Goal: Task Accomplishment & Management: Manage account settings

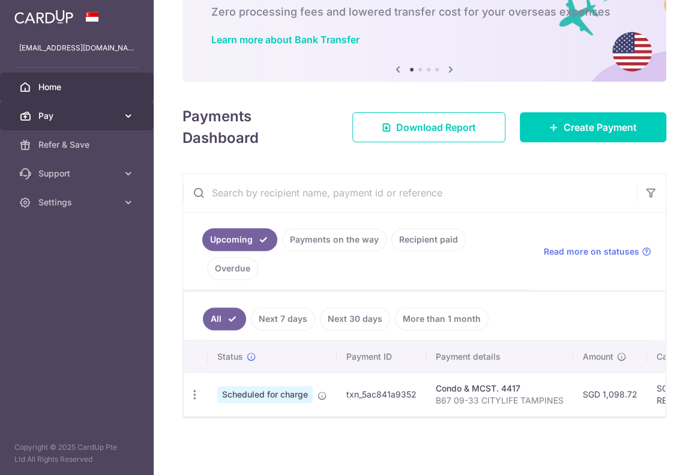
click at [92, 115] on span "Pay" at bounding box center [77, 116] width 79 height 12
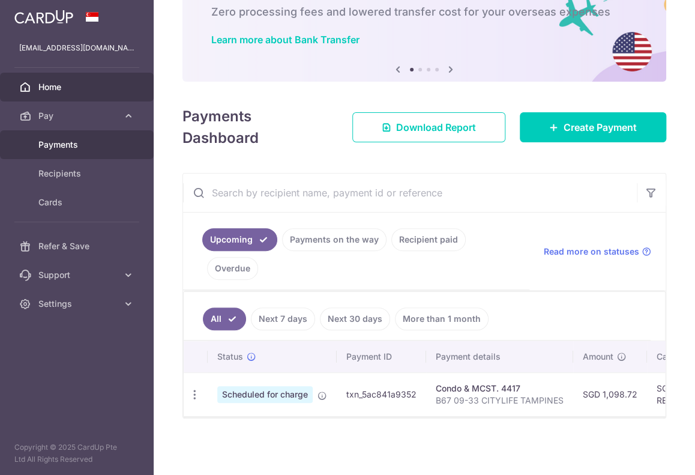
click at [77, 145] on span "Payments" at bounding box center [77, 145] width 79 height 12
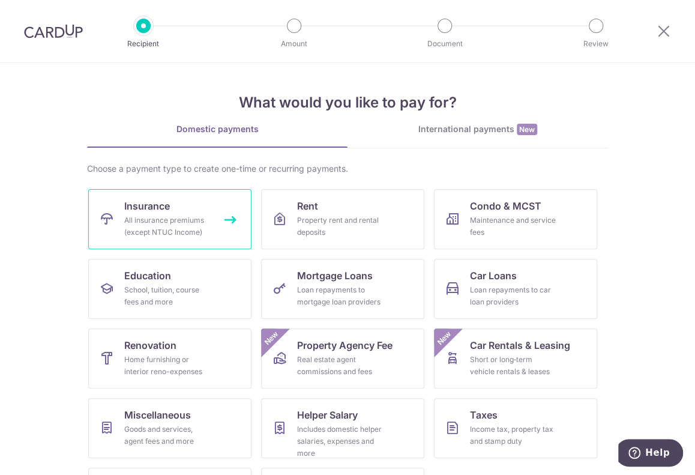
click at [158, 226] on div "All insurance premiums (except NTUC Income)" at bounding box center [167, 226] width 86 height 24
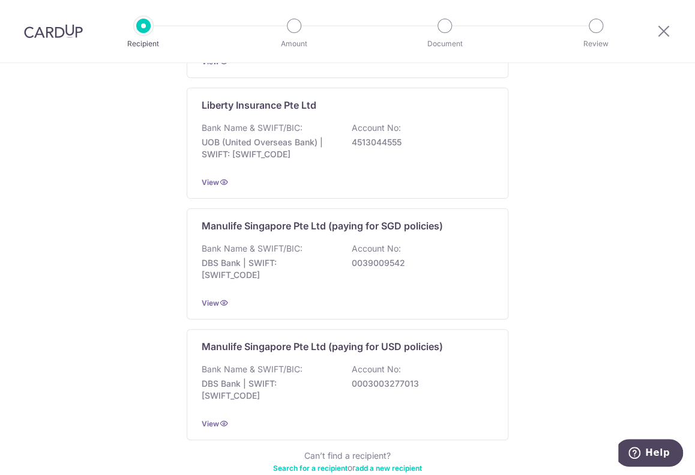
scroll to position [1160, 0]
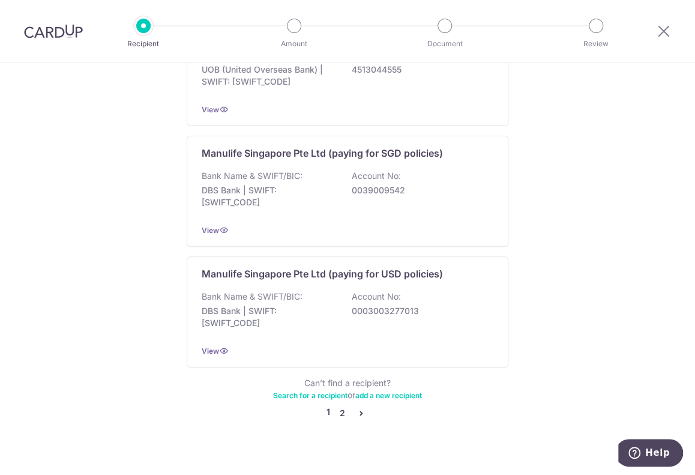
click at [340, 406] on link "2" at bounding box center [342, 413] width 14 height 14
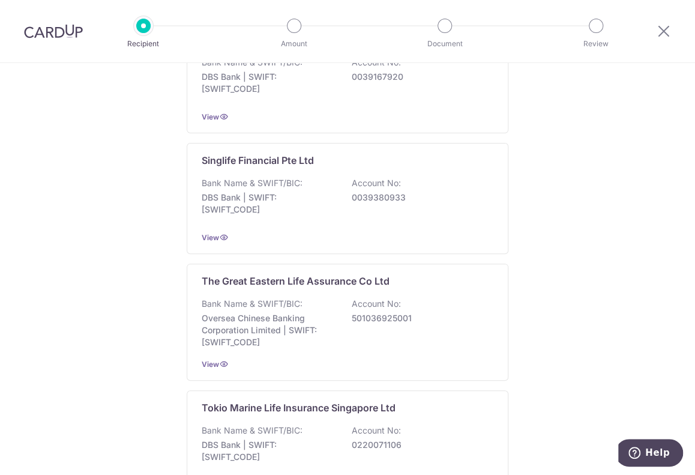
scroll to position [1166, 0]
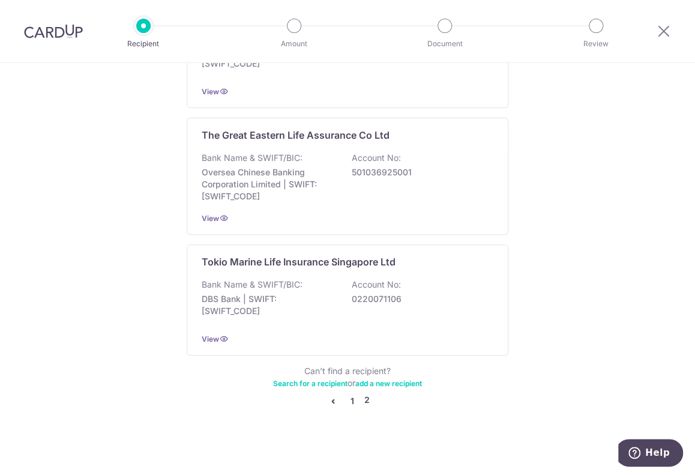
click at [350, 394] on link "1" at bounding box center [352, 401] width 14 height 14
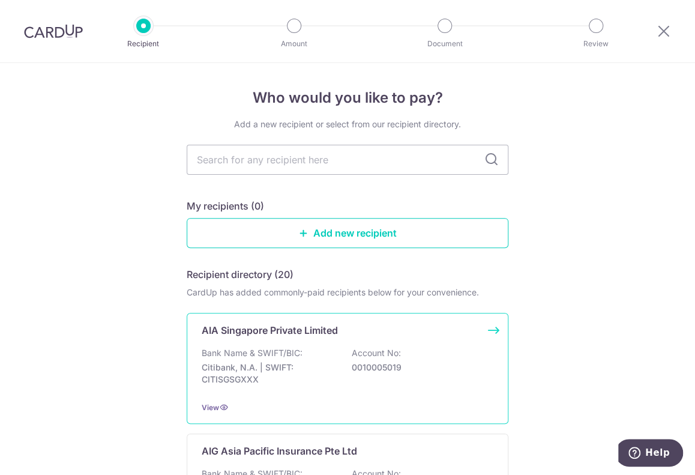
click at [251, 353] on p "Bank Name & SWIFT/BIC:" at bounding box center [252, 353] width 101 height 12
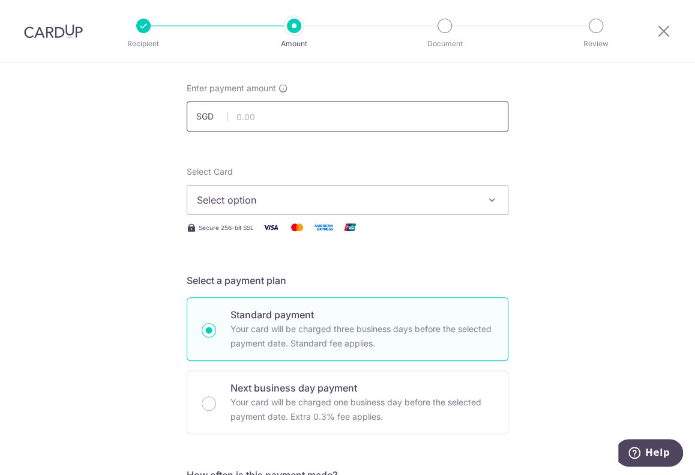
click at [234, 116] on input "text" at bounding box center [348, 116] width 322 height 30
type input "1,685.00"
click at [488, 200] on icon "button" at bounding box center [492, 200] width 12 height 12
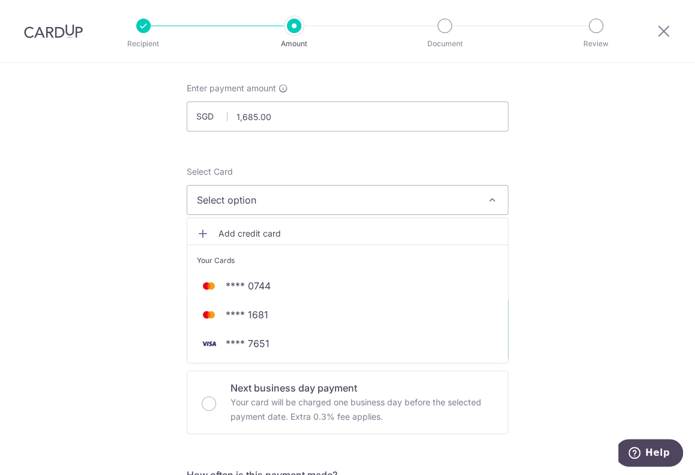
click at [254, 233] on span "Add credit card" at bounding box center [358, 233] width 280 height 12
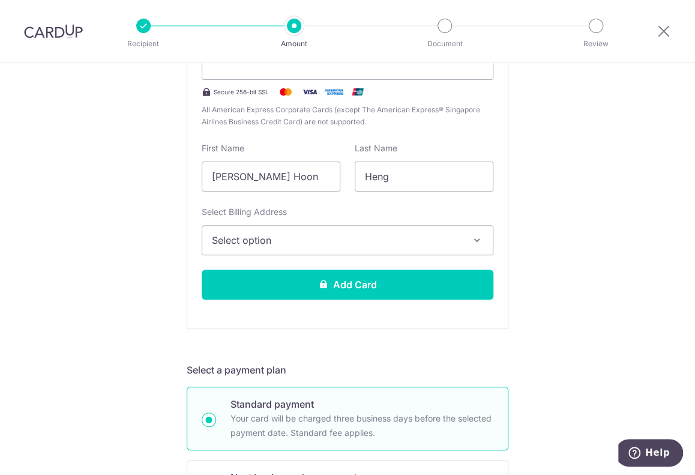
scroll to position [360, 0]
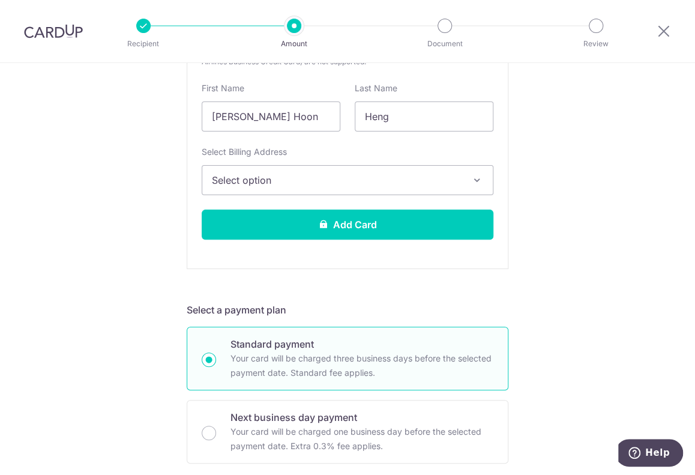
click at [471, 181] on icon "button" at bounding box center [477, 180] width 12 height 12
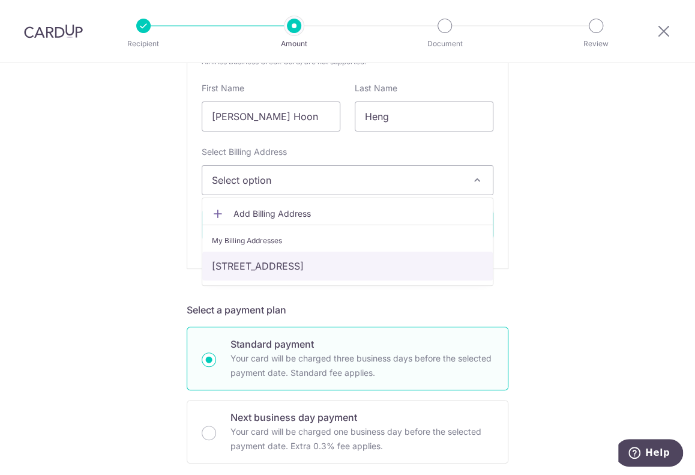
click at [347, 265] on link "Blk 67, #09-33, Tampines Central 7, Singapore, Singapore-528598" at bounding box center [347, 265] width 290 height 29
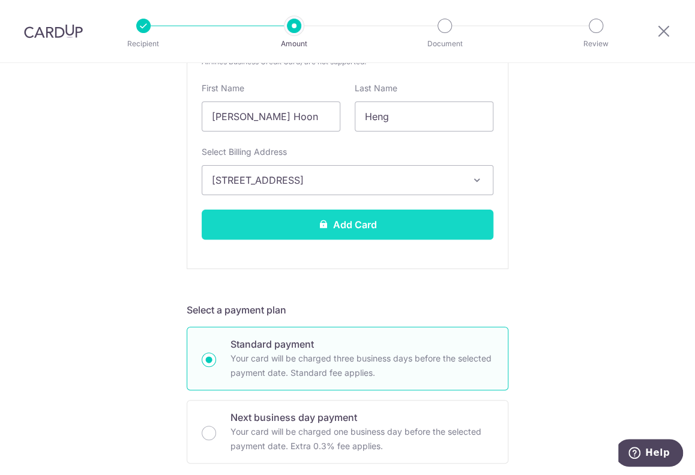
click at [278, 223] on button "Add Card" at bounding box center [348, 224] width 292 height 30
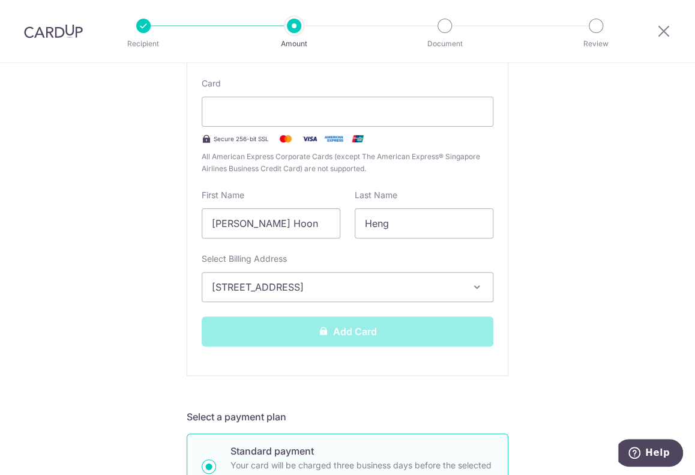
scroll to position [240, 0]
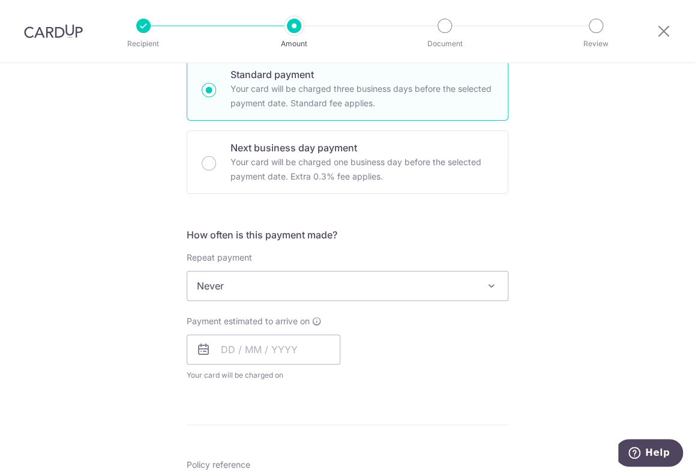
scroll to position [360, 0]
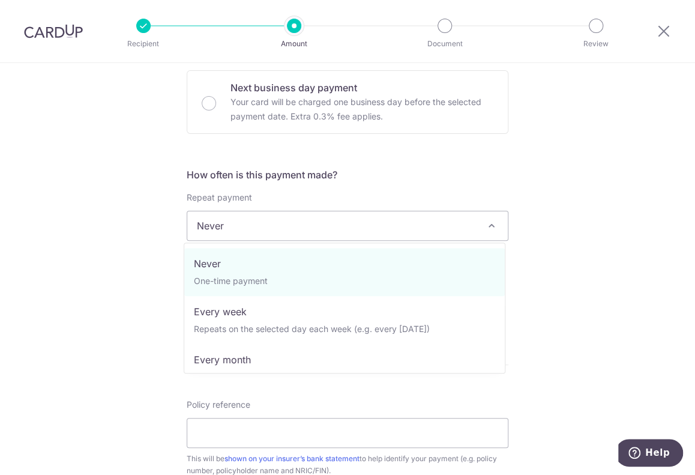
click at [487, 223] on span at bounding box center [491, 225] width 14 height 14
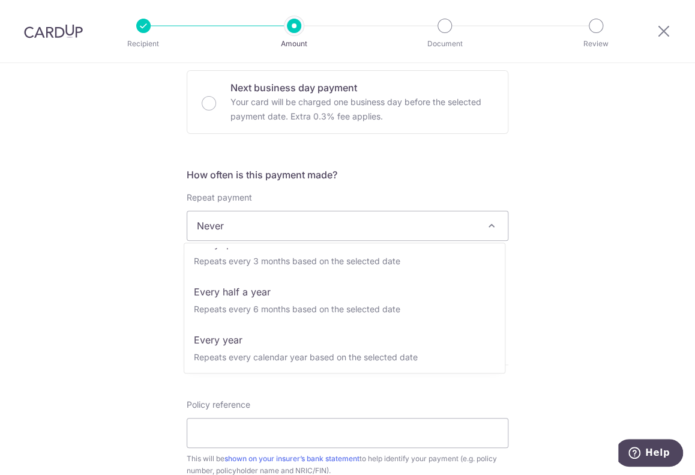
scroll to position [168, 0]
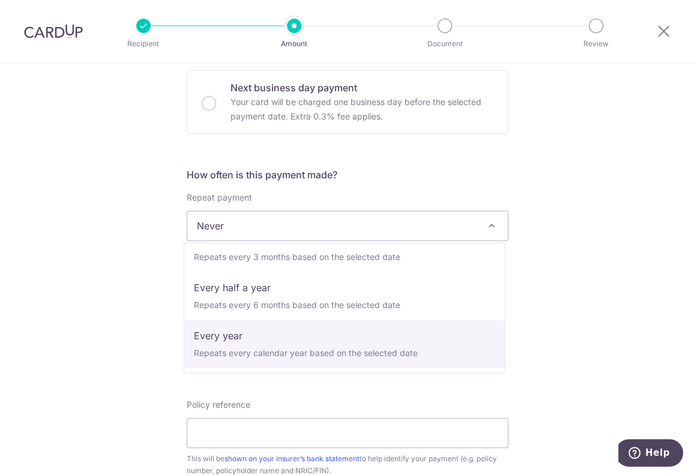
select select "6"
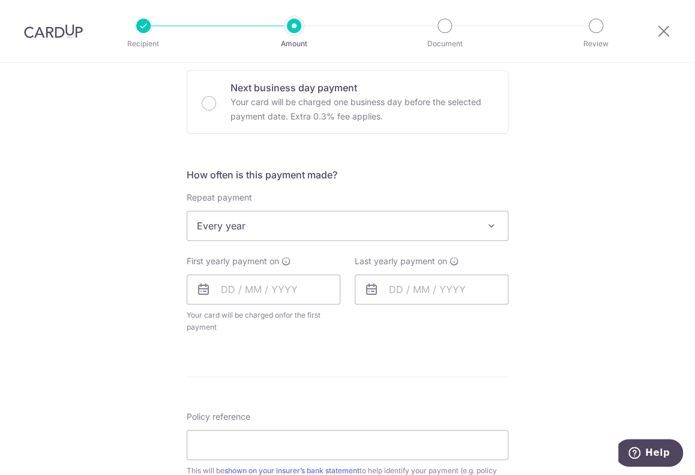
click at [197, 288] on icon at bounding box center [203, 289] width 14 height 14
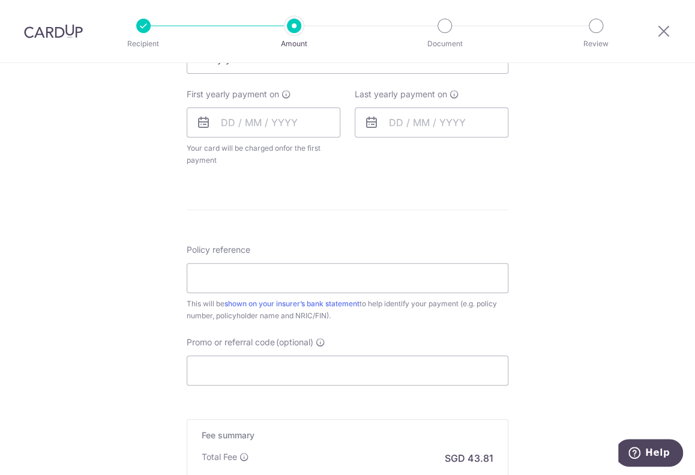
scroll to position [540, 0]
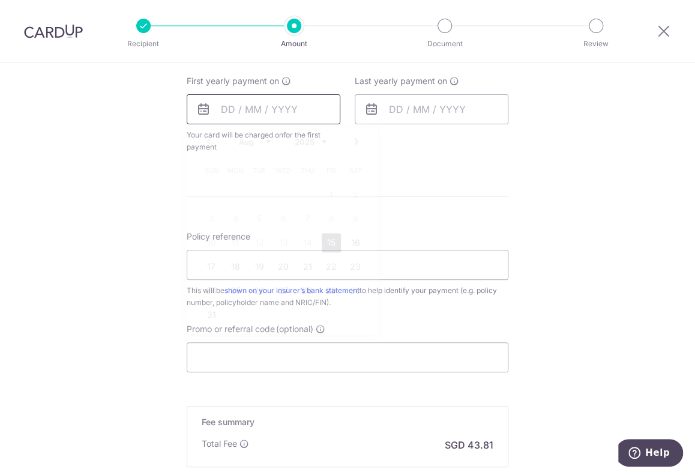
click at [218, 105] on input "text" at bounding box center [264, 109] width 154 height 30
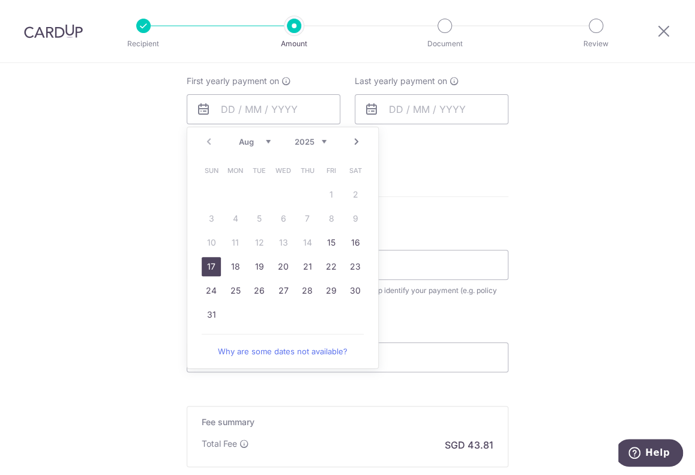
click at [205, 264] on link "17" at bounding box center [211, 266] width 19 height 19
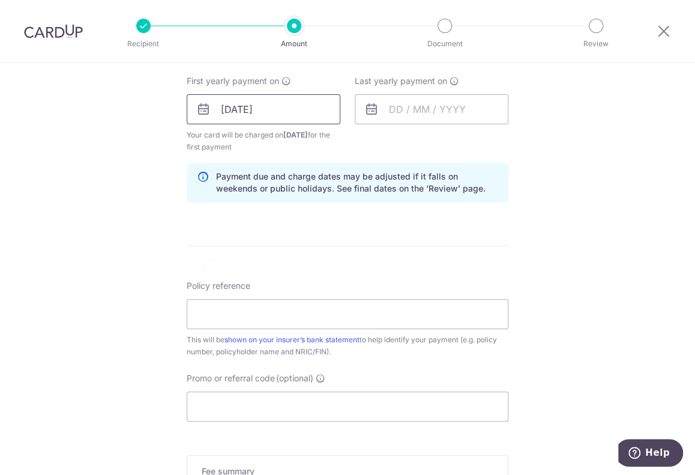
click at [224, 106] on input "17/08/2025" at bounding box center [264, 109] width 154 height 30
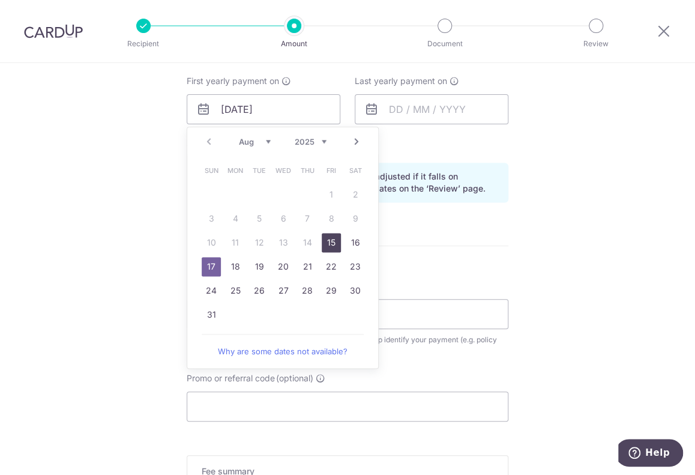
click at [327, 241] on link "15" at bounding box center [331, 242] width 19 height 19
type input "[DATE]"
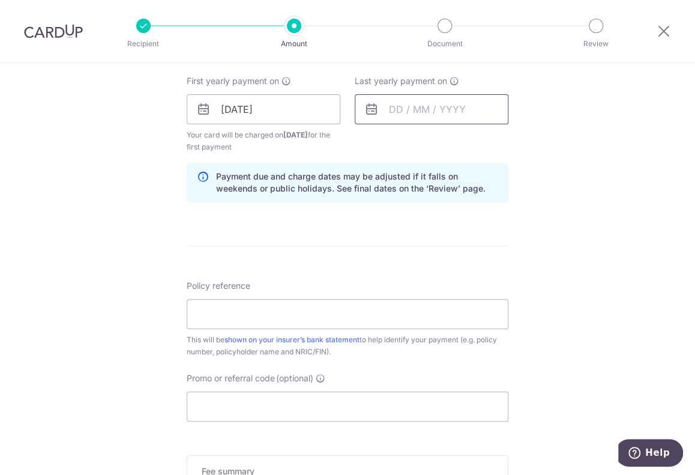
click at [386, 107] on input "text" at bounding box center [432, 109] width 154 height 30
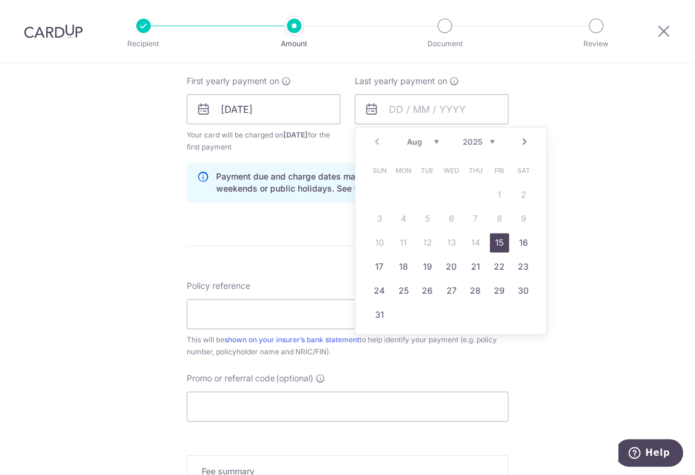
click at [488, 139] on select "2025 2026 2027 2028 2029 2030 2031 2032 2033 2034 2035" at bounding box center [479, 142] width 32 height 10
click at [471, 242] on link "15" at bounding box center [475, 242] width 19 height 19
type input "15/08/2030"
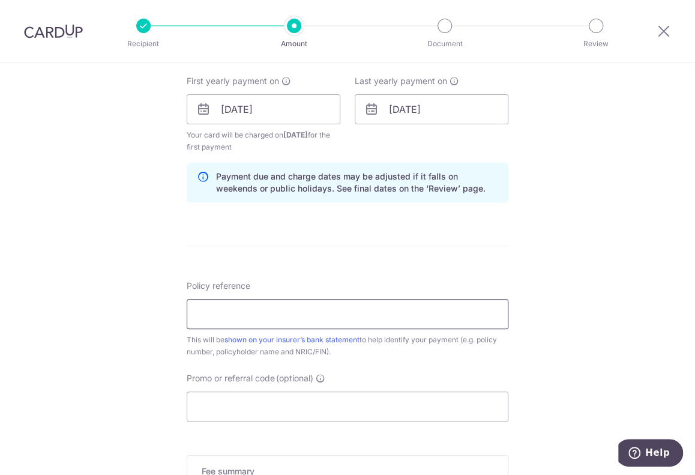
click at [232, 316] on input "Policy reference" at bounding box center [348, 314] width 322 height 30
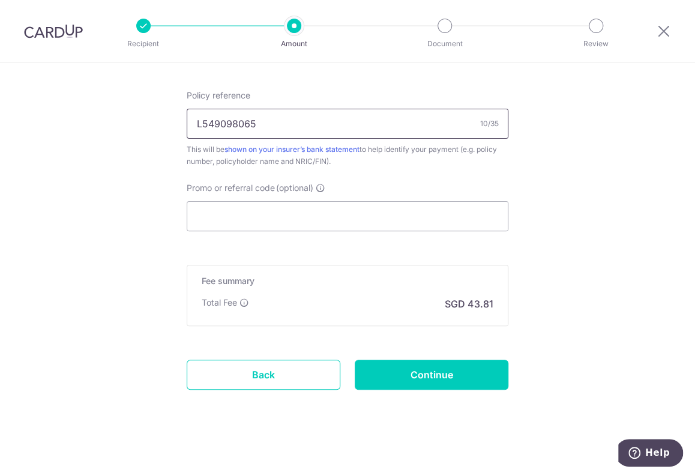
scroll to position [733, 0]
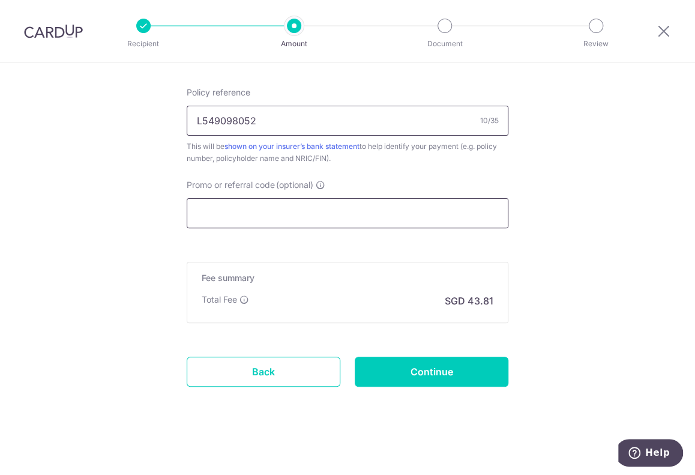
type input "L549098052"
click at [212, 217] on input "Promo or referral code (optional)" at bounding box center [348, 213] width 322 height 30
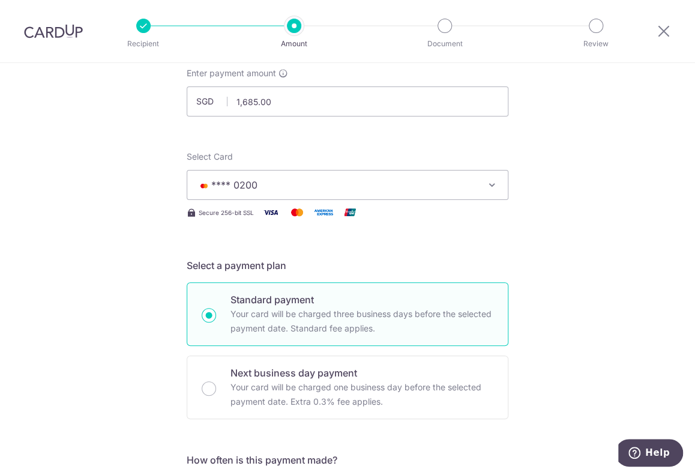
scroll to position [73, 0]
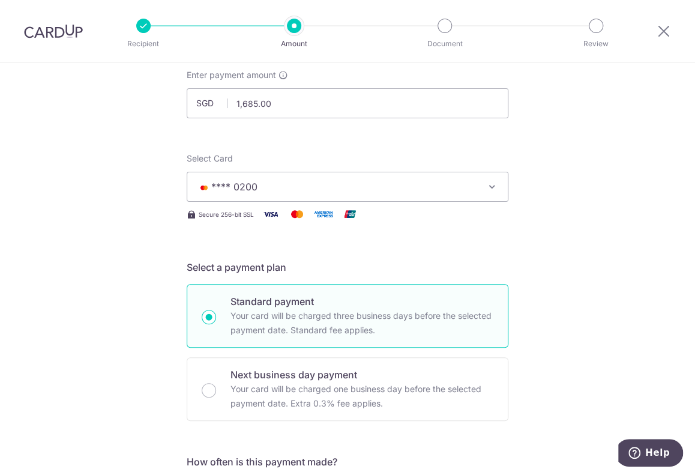
click at [490, 184] on icon "button" at bounding box center [492, 187] width 12 height 12
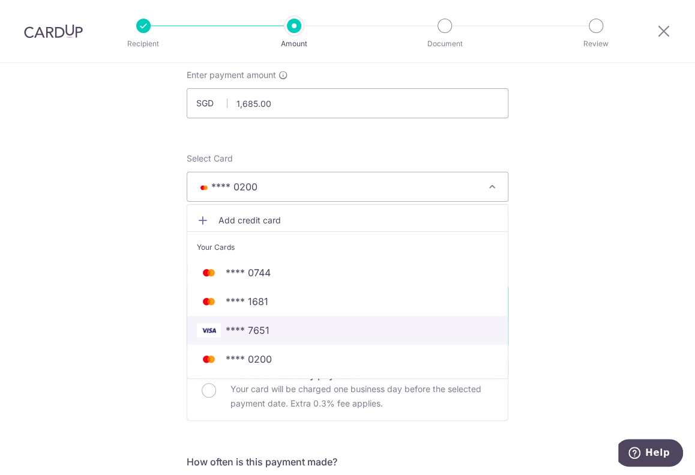
click at [253, 329] on span "**** 7651" at bounding box center [248, 330] width 44 height 14
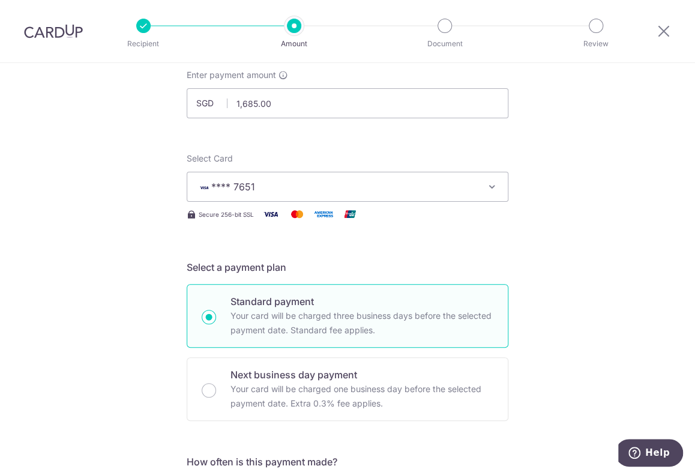
click at [487, 184] on icon "button" at bounding box center [492, 187] width 12 height 12
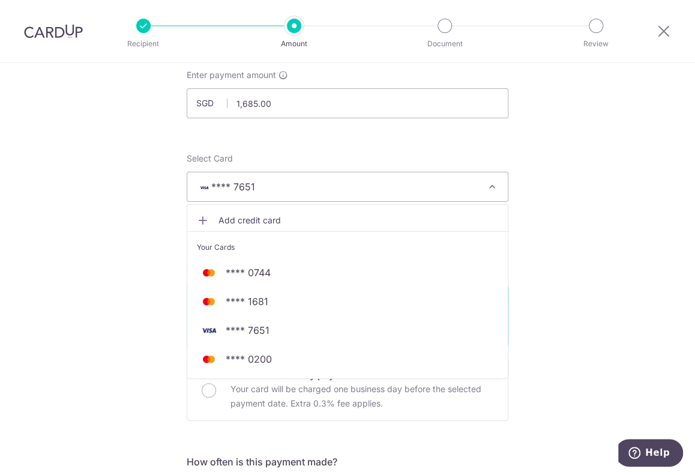
click at [487, 184] on icon "button" at bounding box center [492, 187] width 12 height 12
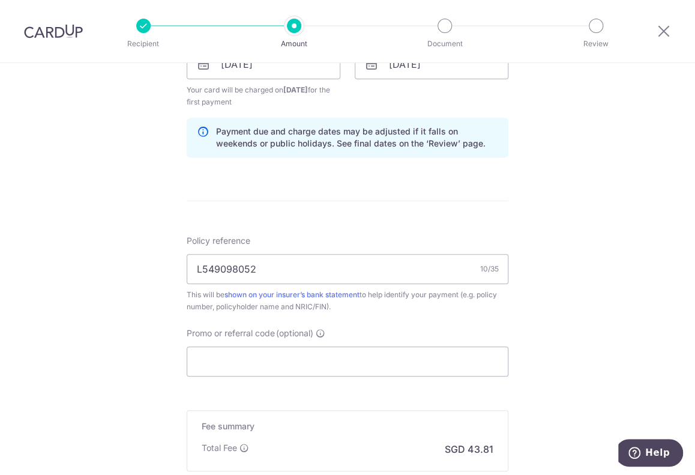
scroll to position [613, 0]
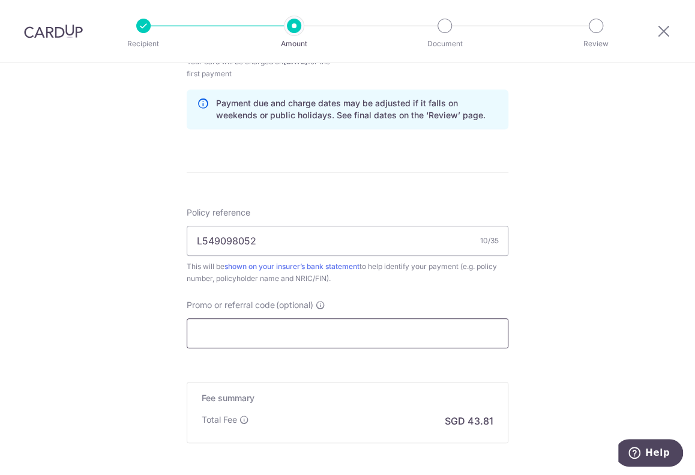
click at [364, 328] on input "Promo or referral code (optional)" at bounding box center [348, 333] width 322 height 30
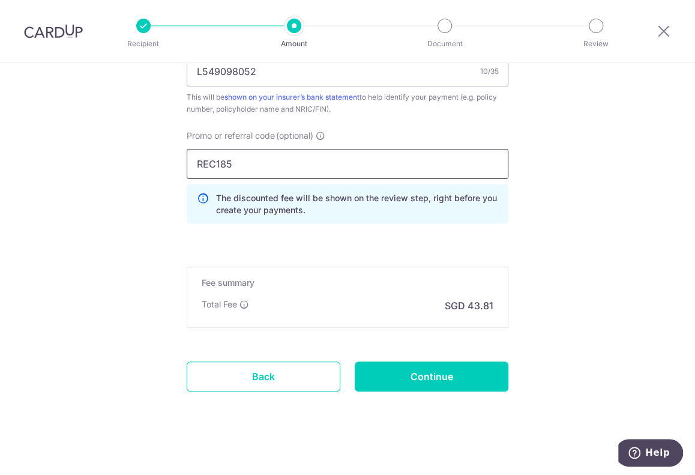
scroll to position [787, 0]
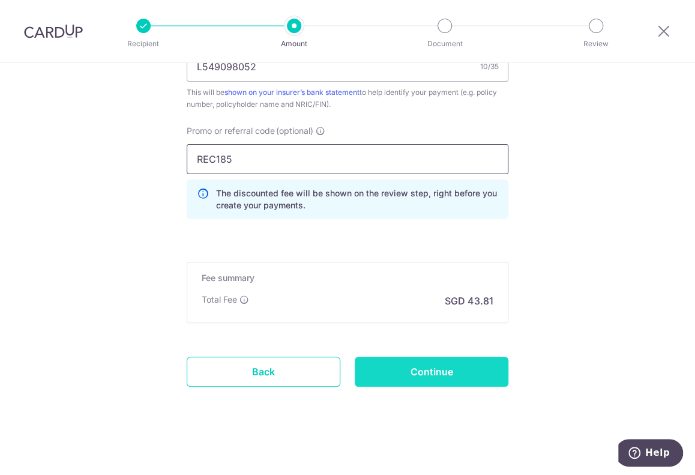
type input "REC185"
click at [418, 367] on input "Continue" at bounding box center [432, 371] width 154 height 30
type input "Create Schedule"
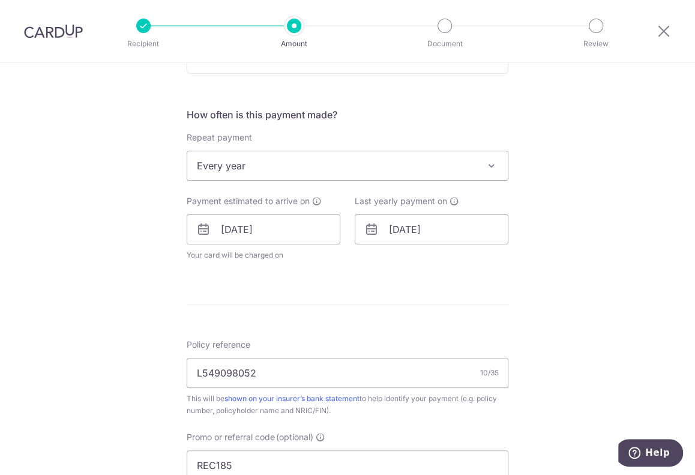
scroll to position [480, 0]
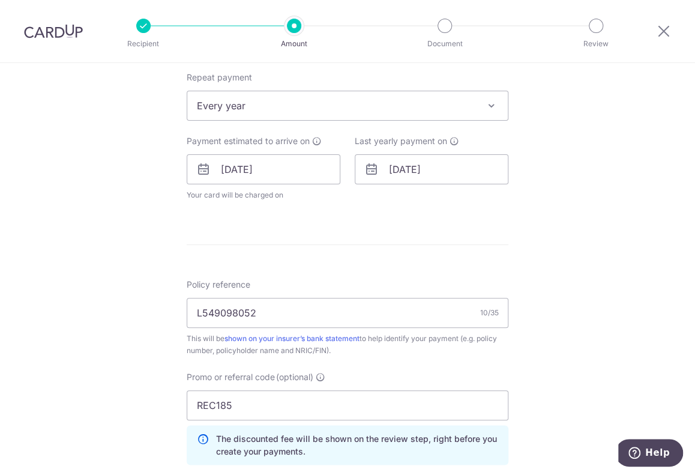
click at [370, 166] on icon at bounding box center [371, 169] width 14 height 14
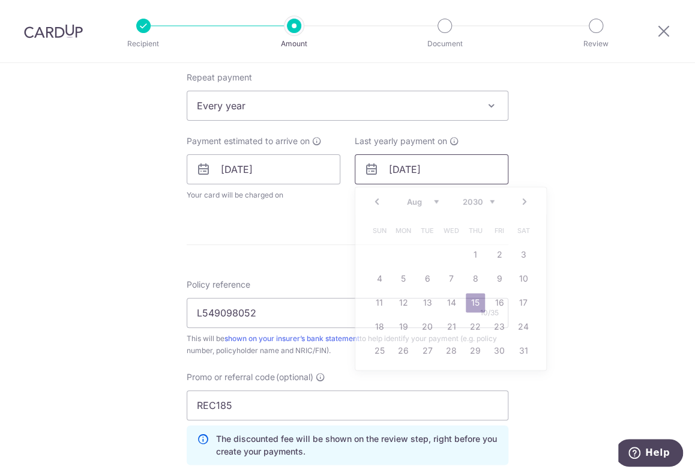
click at [397, 170] on input "15/08/2030" at bounding box center [432, 169] width 154 height 30
click at [490, 199] on select "2025 2026 2027 2028 2029 2030 2031 2032 2033 2034 2035" at bounding box center [479, 202] width 32 height 10
click at [376, 301] on link "15" at bounding box center [379, 302] width 19 height 19
type input "[DATE]"
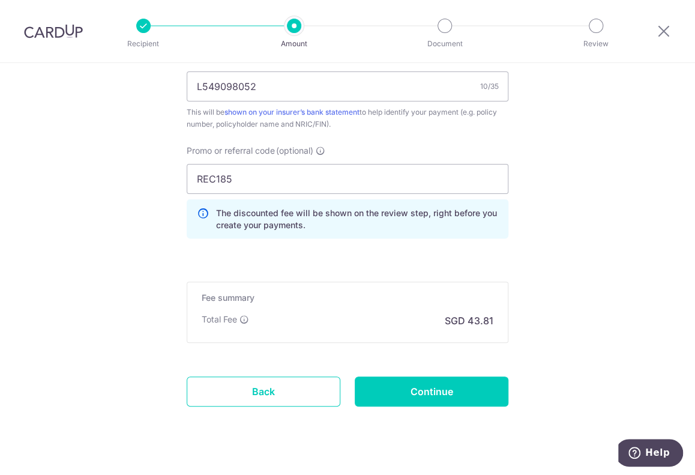
scroll to position [775, 0]
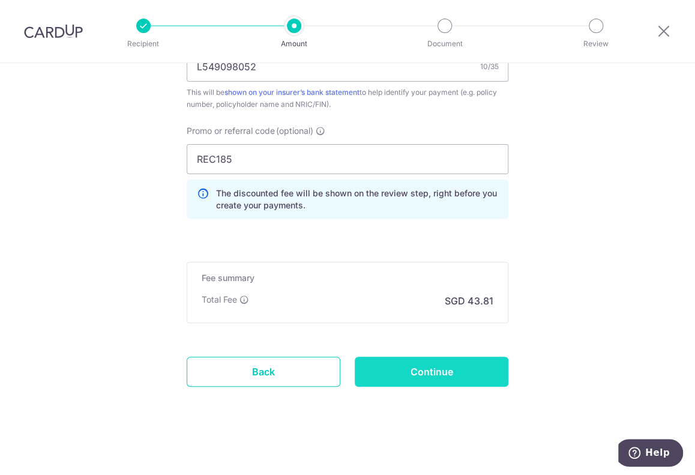
click at [471, 368] on input "Continue" at bounding box center [432, 371] width 154 height 30
type input "Update Schedule"
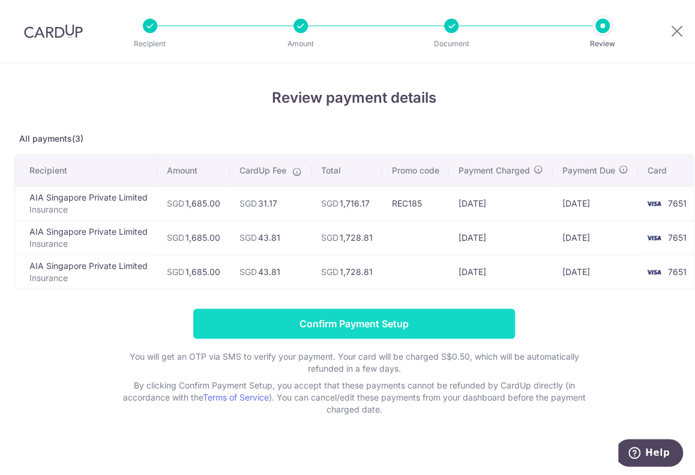
click at [447, 330] on input "Confirm Payment Setup" at bounding box center [354, 323] width 322 height 30
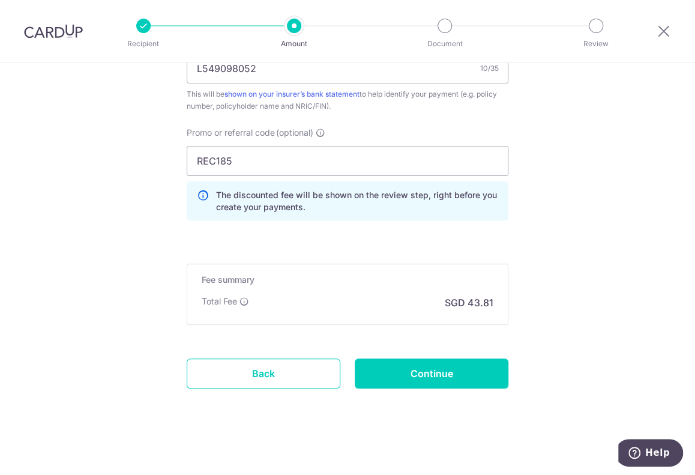
scroll to position [775, 0]
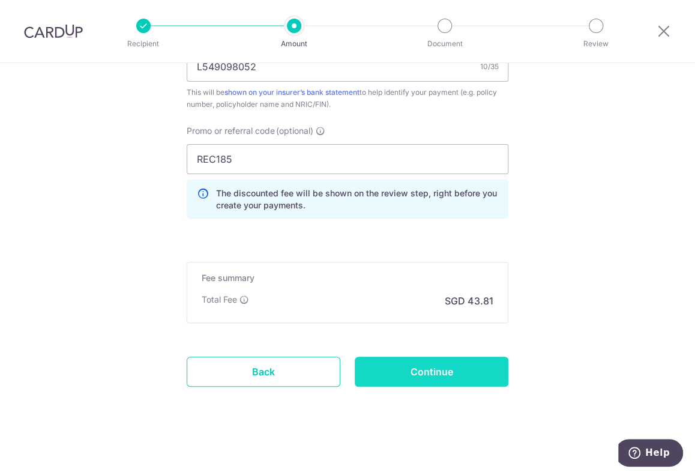
click at [407, 366] on input "Continue" at bounding box center [432, 371] width 154 height 30
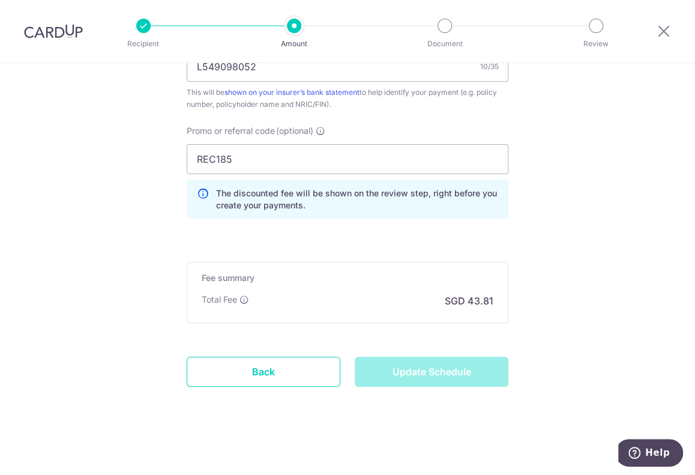
type input "Update Schedule"
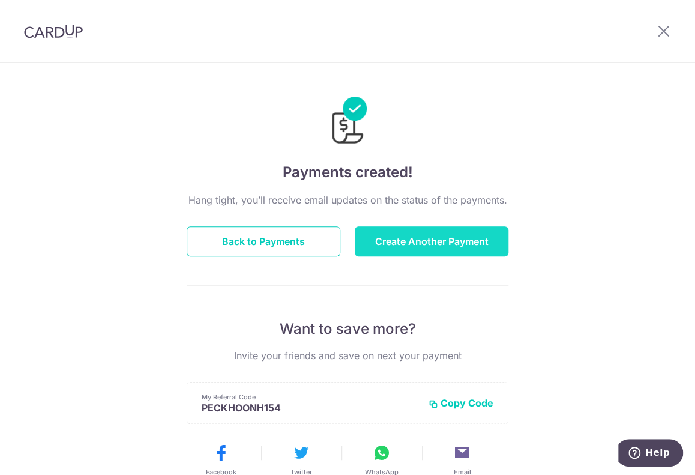
click at [406, 241] on button "Create Another Payment" at bounding box center [432, 241] width 154 height 30
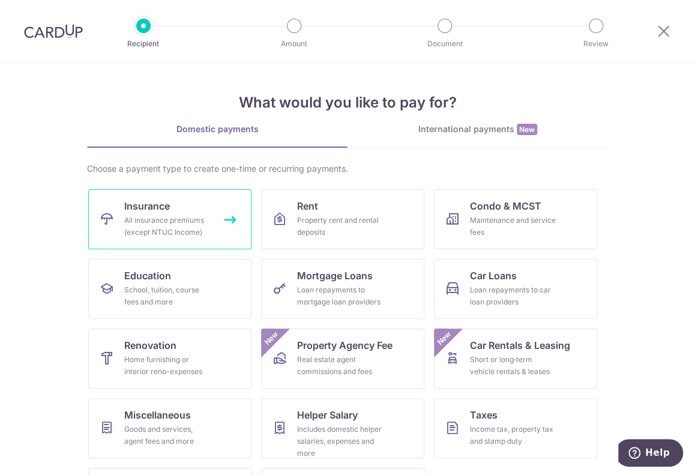
click at [166, 221] on div "All insurance premiums (except NTUC Income)" at bounding box center [167, 226] width 86 height 24
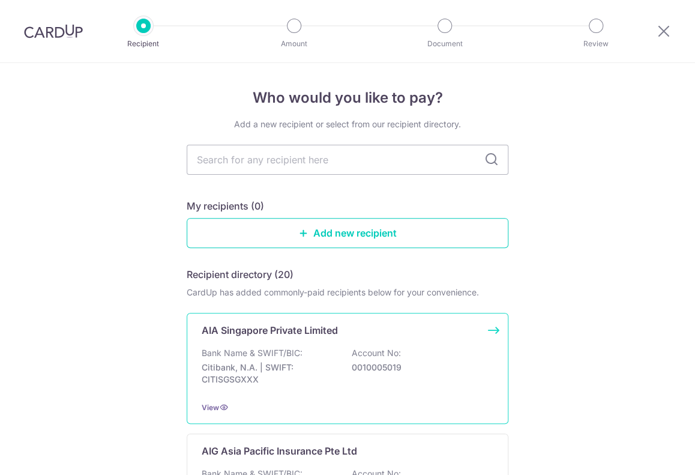
click at [249, 345] on div "AIA Singapore Private Limited Bank Name & SWIFT/BIC: Citibank, N.A. | SWIFT: CI…" at bounding box center [348, 368] width 322 height 111
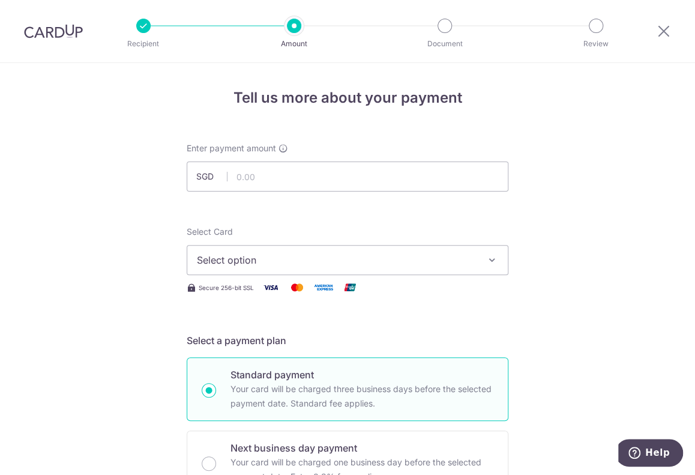
click at [488, 262] on icon "button" at bounding box center [492, 260] width 12 height 12
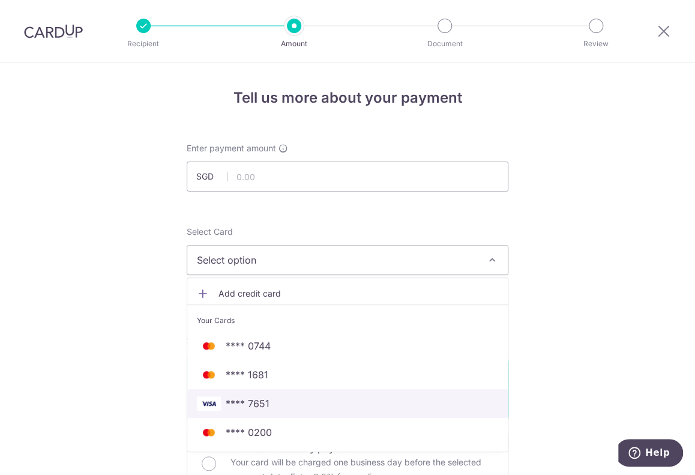
click at [288, 401] on span "**** 7651" at bounding box center [347, 403] width 301 height 14
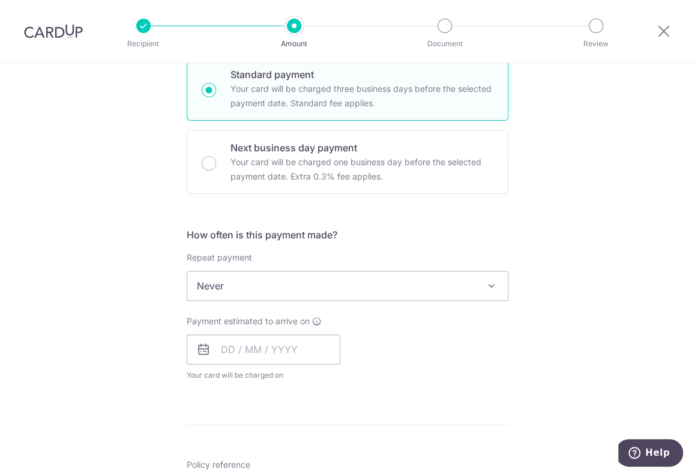
scroll to position [360, 0]
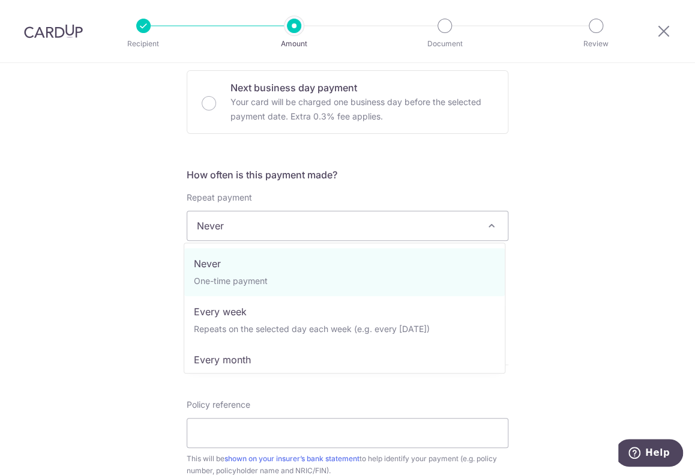
click at [490, 223] on span at bounding box center [491, 225] width 14 height 14
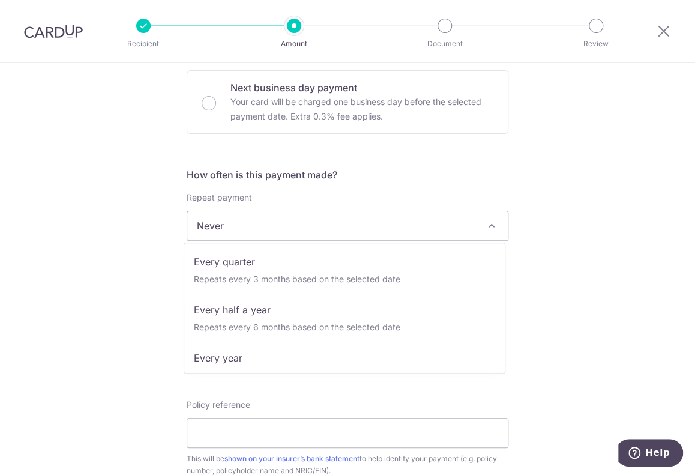
scroll to position [168, 0]
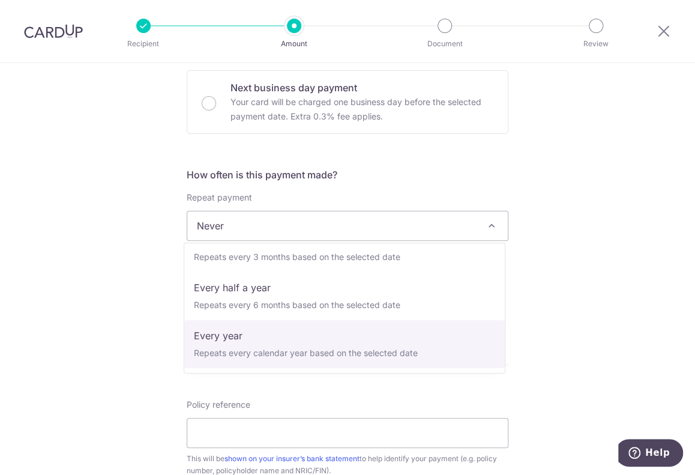
select select "6"
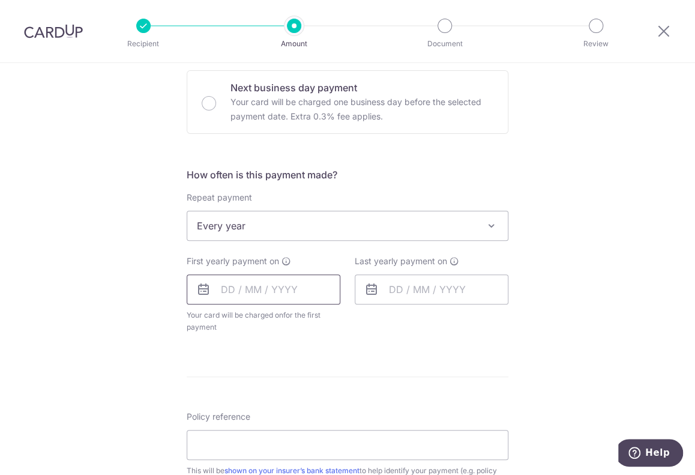
click at [220, 286] on input "text" at bounding box center [264, 289] width 154 height 30
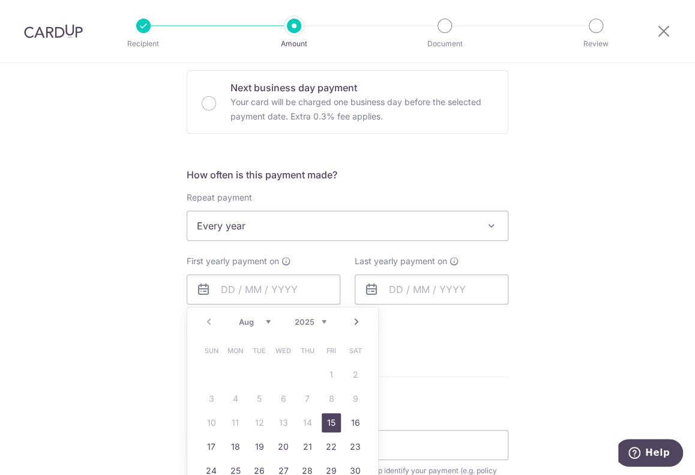
click at [326, 418] on link "15" at bounding box center [331, 422] width 19 height 19
type input "[DATE]"
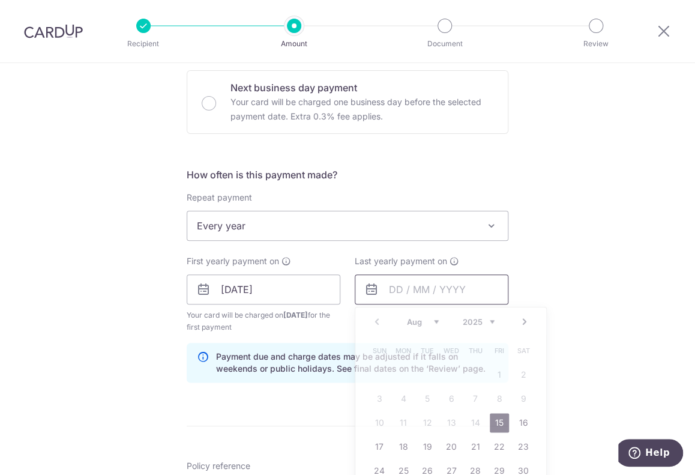
click at [396, 287] on input "text" at bounding box center [432, 289] width 154 height 30
click at [487, 321] on select "2025 2026 2027 2028 2029 2030 2031 2032 2033 2034 2035" at bounding box center [479, 322] width 32 height 10
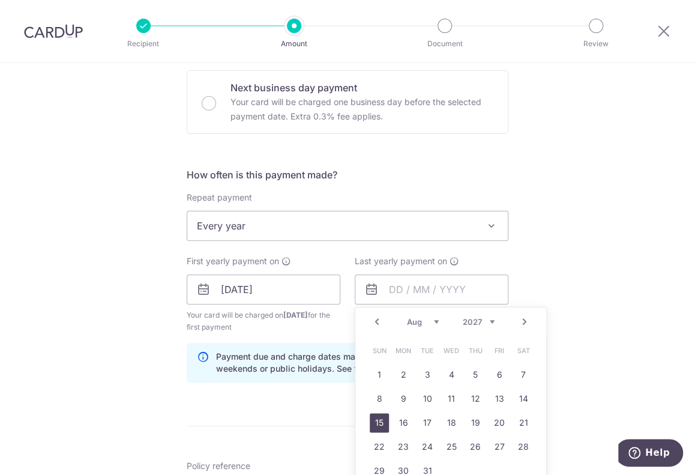
click at [370, 421] on link "15" at bounding box center [379, 422] width 19 height 19
type input "[DATE]"
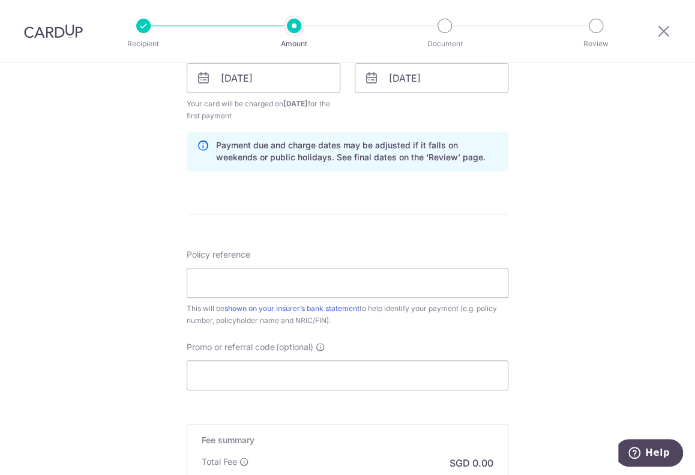
scroll to position [600, 0]
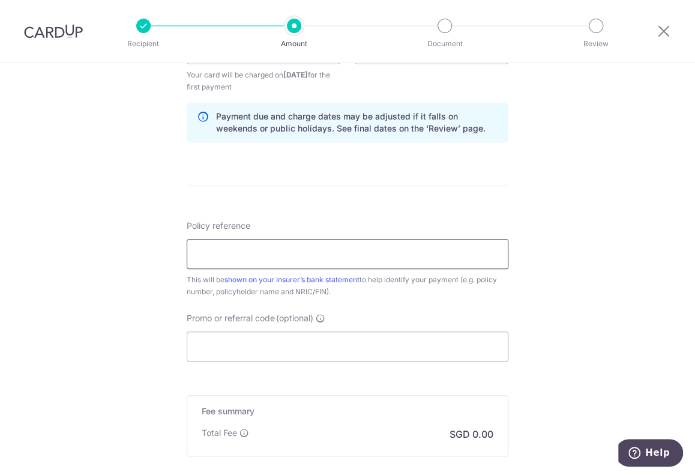
click at [209, 254] on input "Policy reference" at bounding box center [348, 254] width 322 height 30
type input "L549098065"
click at [246, 341] on input "Promo or referral code (optional)" at bounding box center [348, 346] width 322 height 30
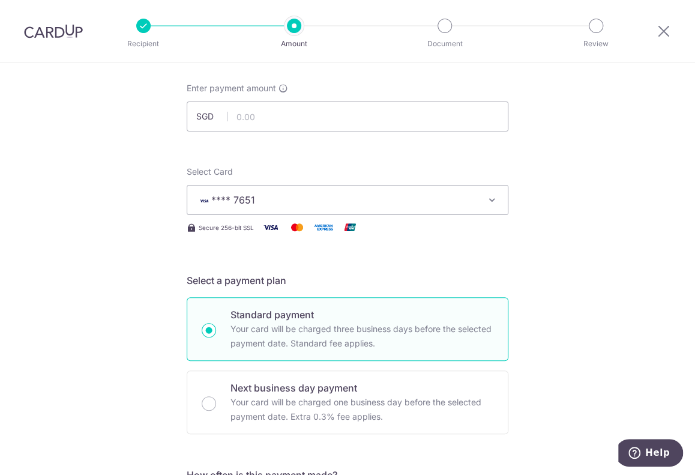
scroll to position [0, 0]
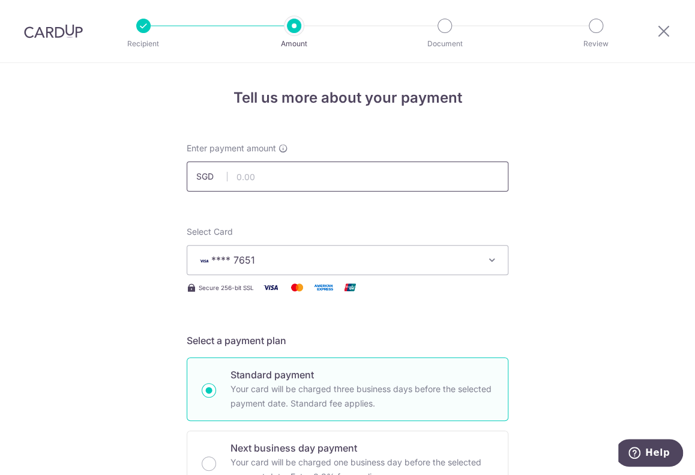
type input "REC185"
click at [238, 177] on input "text" at bounding box center [348, 176] width 322 height 30
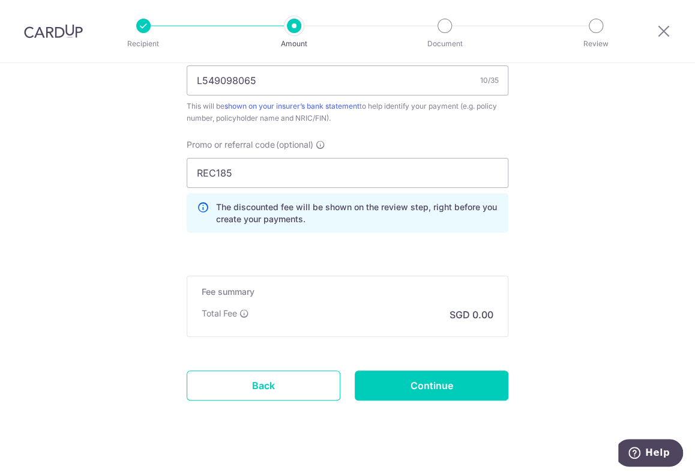
scroll to position [780, 0]
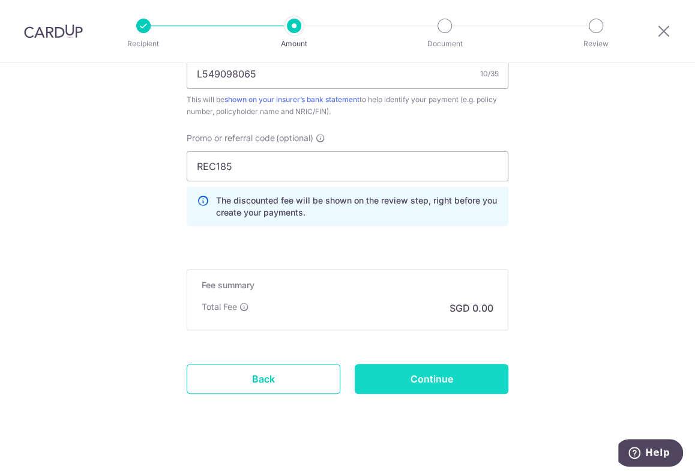
click at [466, 376] on input "Continue" at bounding box center [432, 379] width 154 height 30
type input "2,336.99"
type input "Create Schedule"
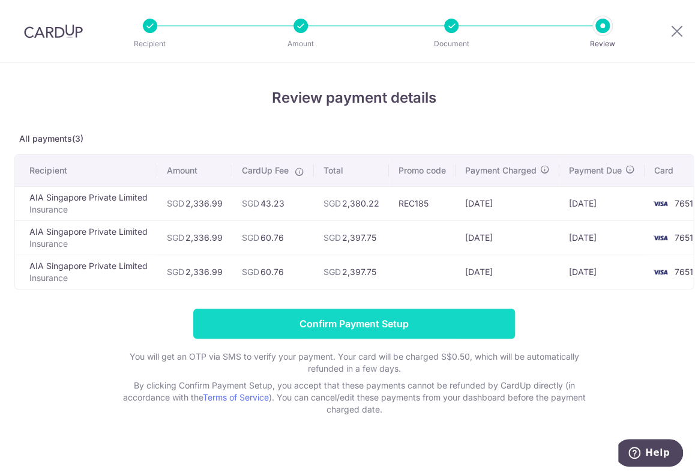
click at [343, 330] on input "Confirm Payment Setup" at bounding box center [354, 323] width 322 height 30
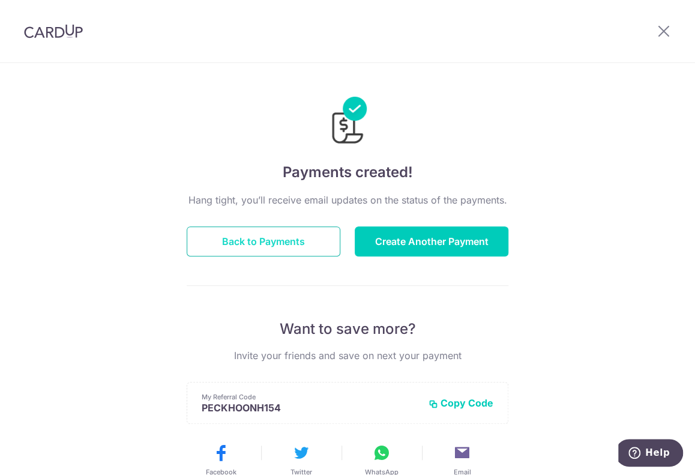
click at [262, 239] on button "Back to Payments" at bounding box center [264, 241] width 154 height 30
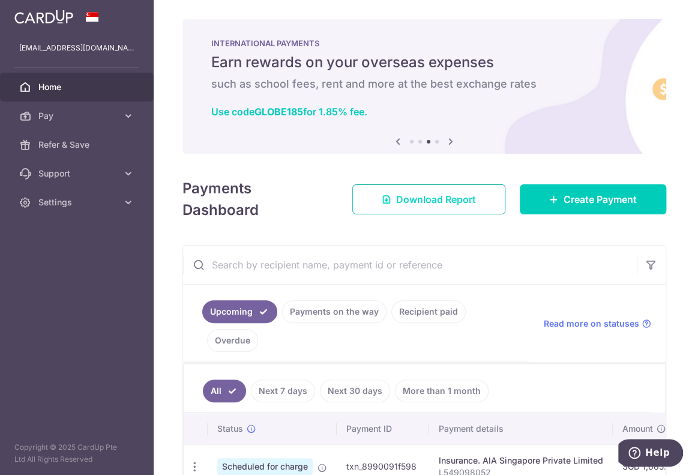
click at [424, 197] on span "Download Report" at bounding box center [436, 199] width 80 height 14
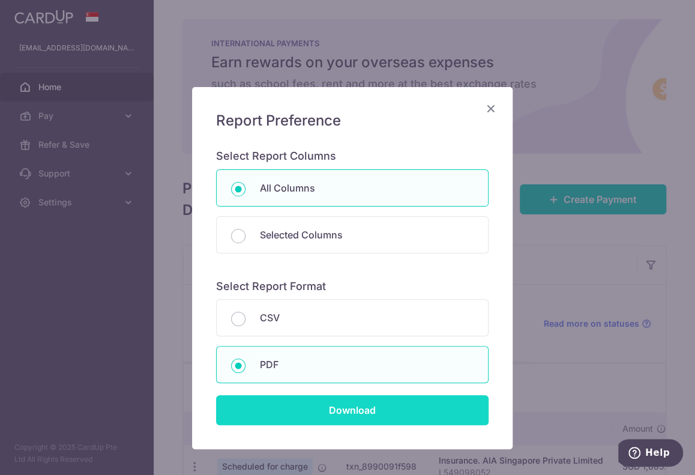
click at [350, 410] on input "Download" at bounding box center [352, 410] width 272 height 30
